Goal: Information Seeking & Learning: Learn about a topic

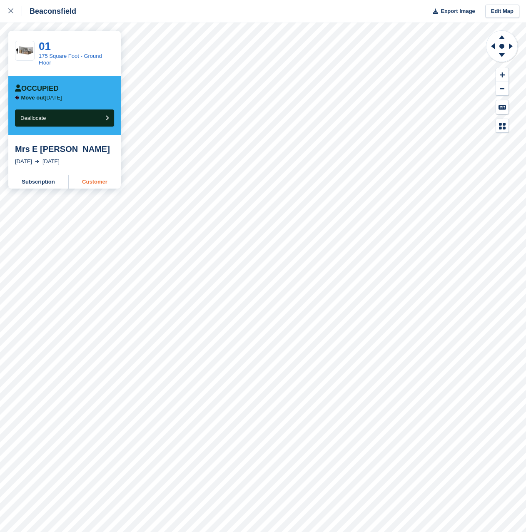
click at [85, 183] on link "Customer" at bounding box center [95, 181] width 52 height 13
click at [86, 186] on link "Customer" at bounding box center [95, 181] width 52 height 13
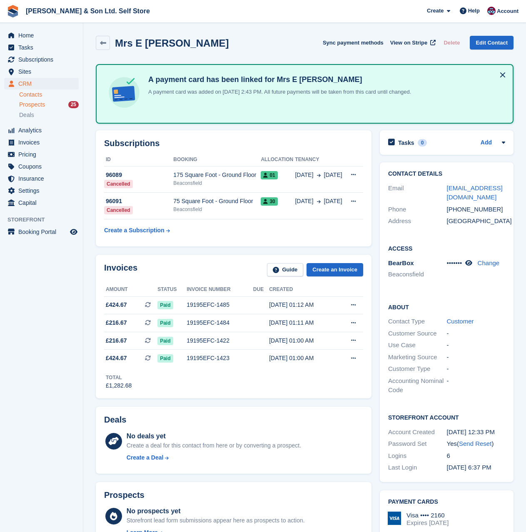
click at [33, 102] on span "Prospects" at bounding box center [32, 105] width 26 height 8
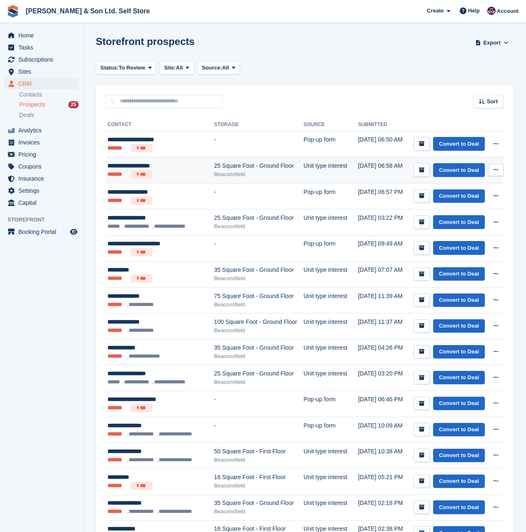
click at [153, 166] on div "**********" at bounding box center [156, 166] width 99 height 9
